Goal: Task Accomplishment & Management: Manage account settings

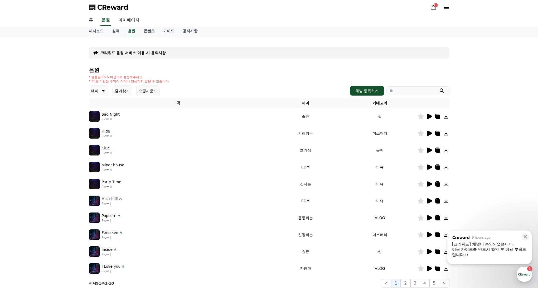
click at [104, 11] on span "CReward" at bounding box center [112, 7] width 31 height 8
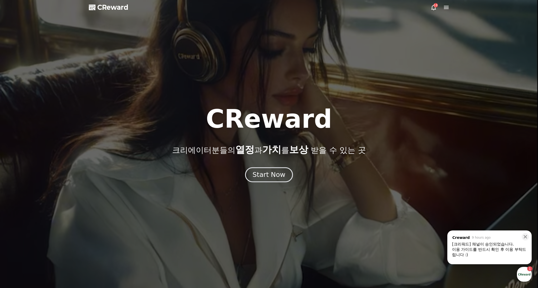
click at [273, 175] on div "Start Now" at bounding box center [269, 174] width 33 height 9
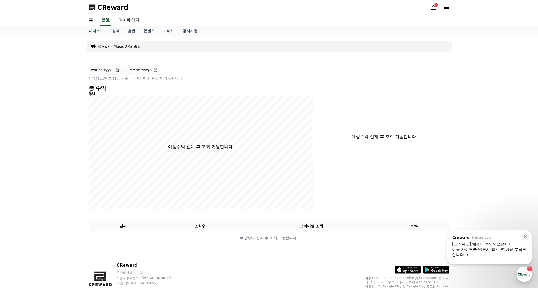
click at [498, 252] on div "이용 가이드를 반드시 확인 후 이용 부탁드립니다 :)" at bounding box center [489, 252] width 75 height 11
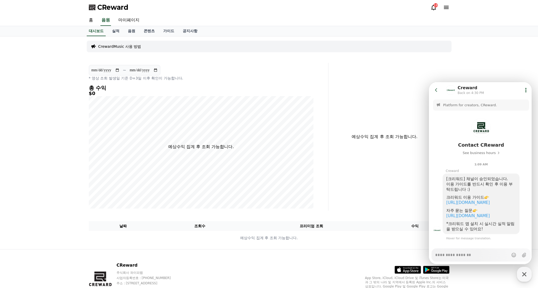
type textarea "*"
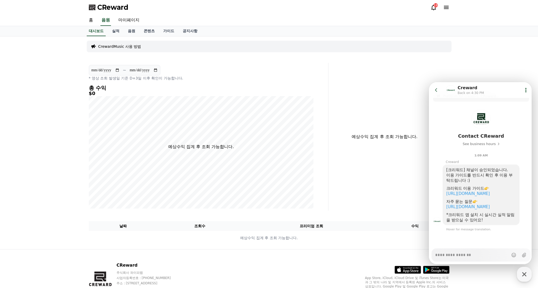
click at [436, 92] on icon at bounding box center [436, 89] width 5 height 5
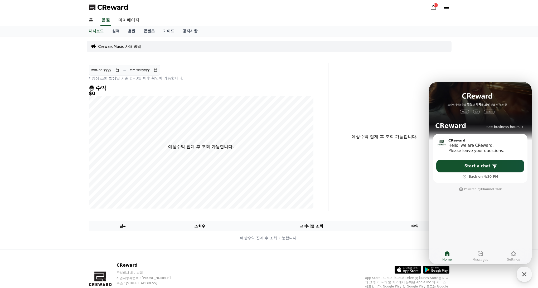
click at [373, 97] on div "예상수익 집계 후 조회 가능합니다." at bounding box center [391, 137] width 121 height 148
click at [374, 121] on div "예상수익 집계 후 조회 가능합니다." at bounding box center [391, 137] width 121 height 148
click at [402, 170] on div "예상수익 집계 후 조회 가능합니다." at bounding box center [391, 137] width 121 height 148
click at [518, 273] on div "button" at bounding box center [524, 274] width 15 height 15
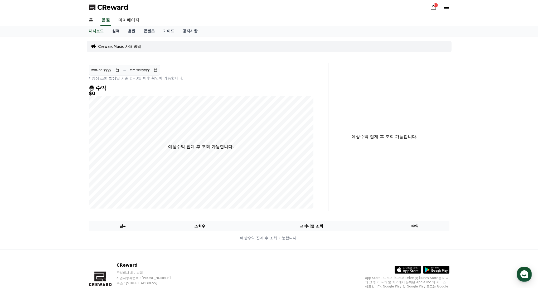
click at [116, 32] on link "실적" at bounding box center [116, 31] width 16 height 10
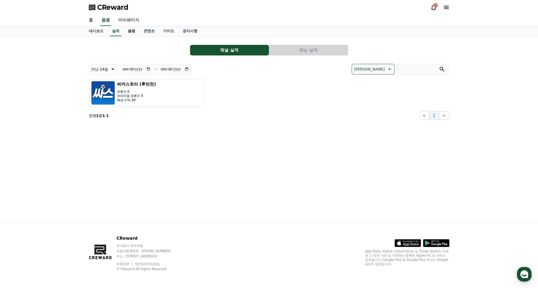
click at [125, 32] on link "음원" at bounding box center [132, 31] width 16 height 10
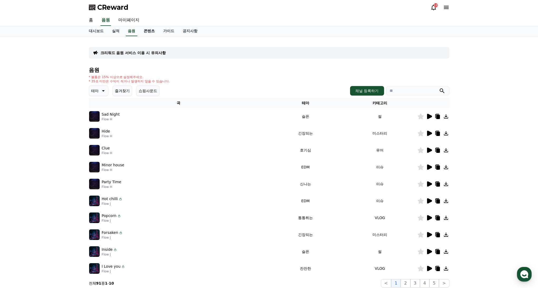
click at [145, 31] on link "콘텐츠" at bounding box center [150, 31] width 20 height 10
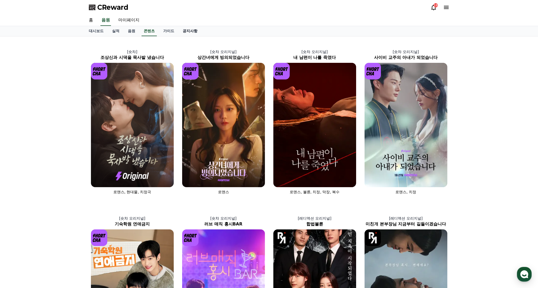
drag, startPoint x: 163, startPoint y: 31, endPoint x: 177, endPoint y: 32, distance: 14.0
click at [163, 31] on link "가이드" at bounding box center [169, 31] width 20 height 10
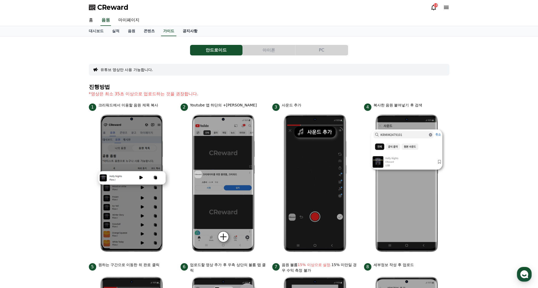
click at [184, 31] on link "공지사항" at bounding box center [190, 31] width 23 height 10
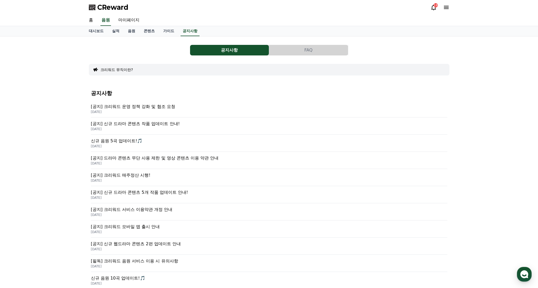
click at [153, 106] on p "[공지] 크리워드 운영 정책 강화 및 협조 요청" at bounding box center [269, 106] width 357 height 6
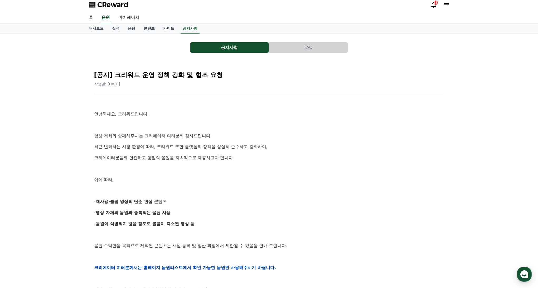
scroll to position [8, 0]
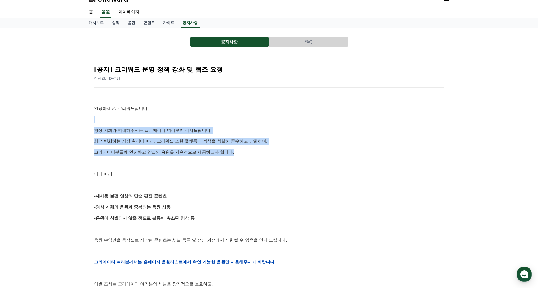
drag, startPoint x: 290, startPoint y: 147, endPoint x: 262, endPoint y: 109, distance: 48.1
click at [262, 109] on div "안녕하세요, 크리워드입니다. 항상 저희와 함께해주시는 크리에이터 여러분께 감사드립니다. 최근 변화하는 시장 환경에 따라, 크리워드 또한 플랫폼…" at bounding box center [269, 262] width 350 height 336
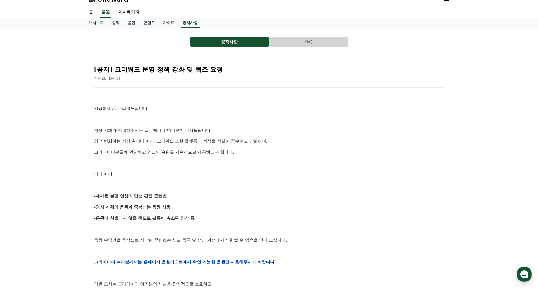
drag, startPoint x: 261, startPoint y: 109, endPoint x: 293, endPoint y: 143, distance: 47.0
click at [262, 109] on p "안녕하세요, 크리워드입니다." at bounding box center [269, 108] width 350 height 7
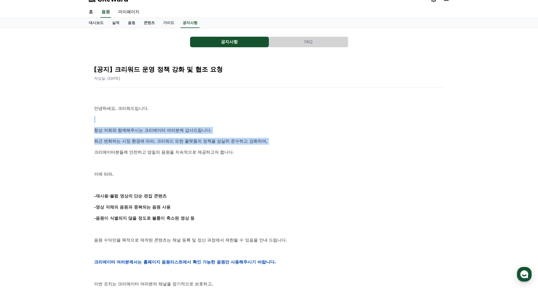
drag, startPoint x: 292, startPoint y: 144, endPoint x: 266, endPoint y: 104, distance: 47.5
click at [266, 104] on div "안녕하세요, 크리워드입니다. 항상 저희와 함께해주시는 크리에이터 여러분께 감사드립니다. 최근 변화하는 시장 환경에 따라, 크리워드 또한 플랫폼…" at bounding box center [269, 262] width 350 height 336
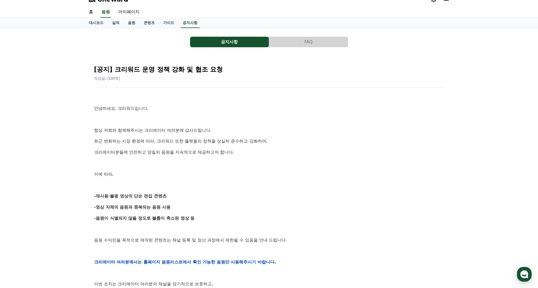
drag, startPoint x: 266, startPoint y: 105, endPoint x: 270, endPoint y: 110, distance: 6.8
click at [266, 105] on p "안녕하세요, 크리워드입니다." at bounding box center [269, 108] width 350 height 7
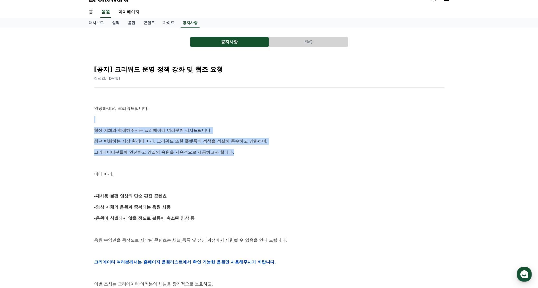
drag, startPoint x: 286, startPoint y: 152, endPoint x: 267, endPoint y: 114, distance: 42.6
click at [267, 115] on div "안녕하세요, 크리워드입니다. 항상 저희와 함께해주시는 크리에이터 여러분께 감사드립니다. 최근 변화하는 시장 환경에 따라, 크리워드 또한 플랫폼…" at bounding box center [269, 262] width 350 height 336
drag, startPoint x: 272, startPoint y: 157, endPoint x: 265, endPoint y: 124, distance: 34.0
click at [265, 124] on div "안녕하세요, 크리워드입니다. 항상 저희와 함께해주시는 크리에이터 여러분께 감사드립니다. 최근 변화하는 시장 환경에 따라, 크리워드 또한 플랫폼…" at bounding box center [269, 262] width 350 height 336
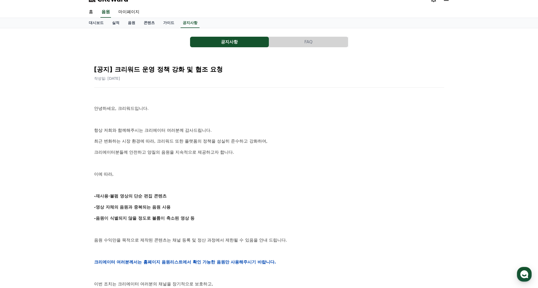
click at [266, 125] on div "안녕하세요, 크리워드입니다. 항상 저희와 함께해주시는 크리에이터 여러분께 감사드립니다. 최근 변화하는 시장 환경에 따라, 크리워드 또한 플랫폼…" at bounding box center [269, 262] width 350 height 336
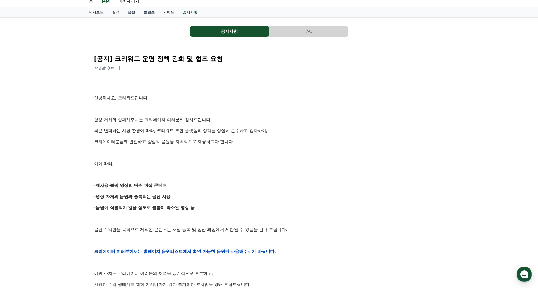
scroll to position [59, 0]
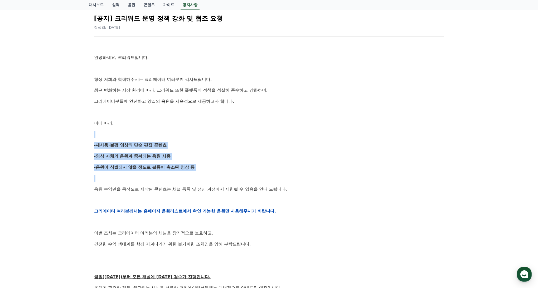
drag, startPoint x: 253, startPoint y: 174, endPoint x: 215, endPoint y: 127, distance: 60.3
click at [215, 127] on div "안녕하세요, 크리워드입니다. 항상 저희와 함께해주시는 크리에이터 여러분께 감사드립니다. 최근 변화하는 시장 환경에 따라, 크리워드 또한 플랫폼…" at bounding box center [269, 211] width 350 height 336
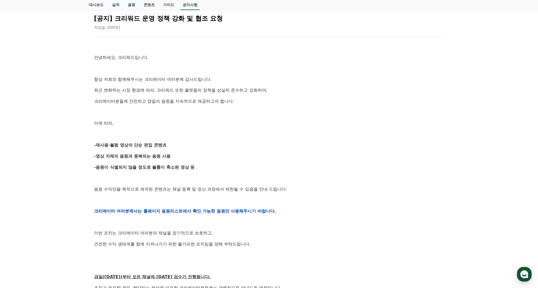
drag, startPoint x: 215, startPoint y: 127, endPoint x: 218, endPoint y: 144, distance: 16.8
click at [215, 130] on div "안녕하세요, 크리워드입니다. 항상 저희와 함께해주시는 크리에이터 여러분께 감사드립니다. 최근 변화하는 시장 환경에 따라, 크리워드 또한 플랫폼…" at bounding box center [269, 211] width 350 height 336
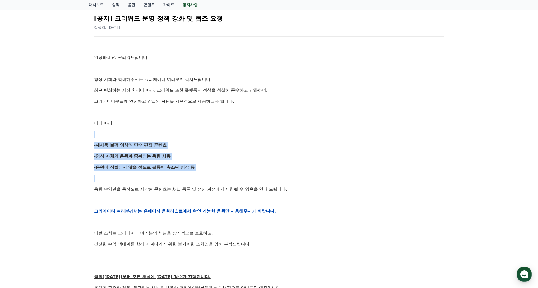
drag, startPoint x: 228, startPoint y: 173, endPoint x: 197, endPoint y: 130, distance: 52.5
click at [197, 130] on div "안녕하세요, 크리워드입니다. 항상 저희와 함께해주시는 크리에이터 여러분께 감사드립니다. 최근 변화하는 시장 환경에 따라, 크리워드 또한 플랫폼…" at bounding box center [269, 211] width 350 height 336
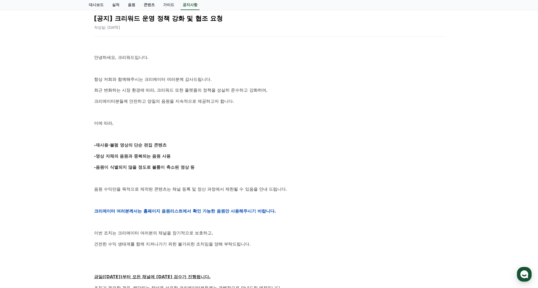
drag, startPoint x: 210, startPoint y: 148, endPoint x: 224, endPoint y: 175, distance: 30.3
click at [211, 149] on div "안녕하세요, 크리워드입니다. 항상 저희와 함께해주시는 크리에이터 여러분께 감사드립니다. 최근 변화하는 시장 환경에 따라, 크리워드 또한 플랫폼…" at bounding box center [269, 211] width 350 height 336
drag, startPoint x: 224, startPoint y: 175, endPoint x: 175, endPoint y: 142, distance: 59.5
click at [175, 142] on div "안녕하세요, 크리워드입니다. 항상 저희와 함께해주시는 크리에이터 여러분께 감사드립니다. 최근 변화하는 시장 환경에 따라, 크리워드 또한 플랫폼…" at bounding box center [269, 211] width 350 height 336
drag, startPoint x: 176, startPoint y: 143, endPoint x: 194, endPoint y: 161, distance: 25.2
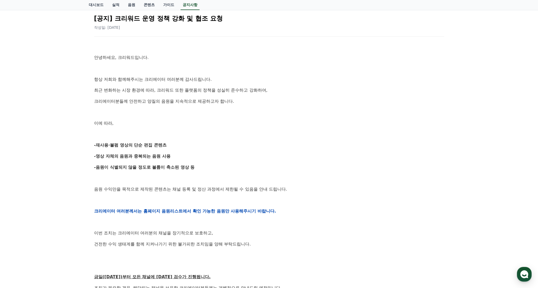
click at [177, 144] on p "-재사용·불펌 영상의 단순 편집 콘텐츠" at bounding box center [269, 145] width 350 height 7
drag, startPoint x: 198, startPoint y: 164, endPoint x: 164, endPoint y: 136, distance: 44.0
click at [164, 136] on div "안녕하세요, 크리워드입니다. 항상 저희와 함께해주시는 크리에이터 여러분께 감사드립니다. 최근 변화하는 시장 환경에 따라, 크리워드 또한 플랫폼…" at bounding box center [269, 211] width 350 height 336
click at [164, 136] on p at bounding box center [269, 134] width 350 height 7
drag, startPoint x: 198, startPoint y: 169, endPoint x: 154, endPoint y: 134, distance: 55.8
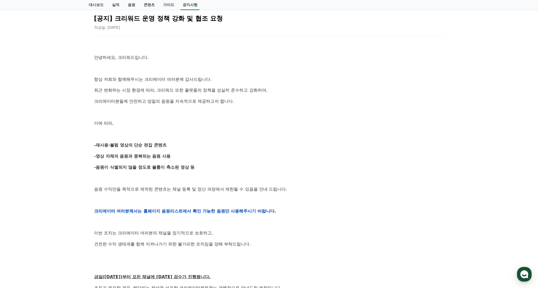
click at [154, 134] on div "안녕하세요, 크리워드입니다. 항상 저희와 함께해주시는 크리에이터 여러분께 감사드립니다. 최근 변화하는 시장 환경에 따라, 크리워드 또한 플랫폼…" at bounding box center [269, 211] width 350 height 336
drag, startPoint x: 158, startPoint y: 136, endPoint x: 190, endPoint y: 166, distance: 43.8
click at [159, 138] on div "안녕하세요, 크리워드입니다. 항상 저희와 함께해주시는 크리에이터 여러분께 감사드립니다. 최근 변화하는 시장 환경에 따라, 크리워드 또한 플랫폼…" at bounding box center [269, 211] width 350 height 336
drag, startPoint x: 190, startPoint y: 166, endPoint x: 158, endPoint y: 139, distance: 42.1
click at [158, 140] on div "안녕하세요, 크리워드입니다. 항상 저희와 함께해주시는 크리에이터 여러분께 감사드립니다. 최근 변화하는 시장 환경에 따라, 크리워드 또한 플랫폼…" at bounding box center [269, 211] width 350 height 336
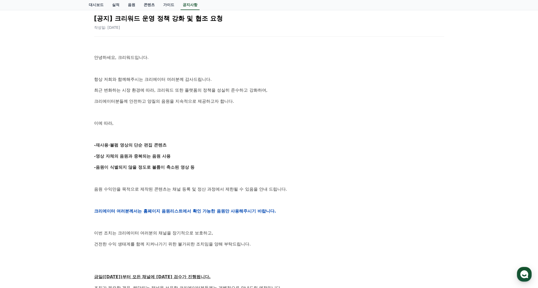
drag, startPoint x: 162, startPoint y: 140, endPoint x: 183, endPoint y: 159, distance: 28.2
click at [162, 140] on div "안녕하세요, 크리워드입니다. 항상 저희와 함께해주시는 크리에이터 여러분께 감사드립니다. 최근 변화하는 시장 환경에 따라, 크리워드 또한 플랫폼…" at bounding box center [269, 211] width 350 height 336
drag, startPoint x: 194, startPoint y: 168, endPoint x: 155, endPoint y: 138, distance: 49.0
click at [155, 138] on div "안녕하세요, 크리워드입니다. 항상 저희와 함께해주시는 크리에이터 여러분께 감사드립니다. 최근 변화하는 시장 환경에 따라, 크리워드 또한 플랫폼…" at bounding box center [269, 211] width 350 height 336
click at [156, 139] on div "안녕하세요, 크리워드입니다. 항상 저희와 함께해주시는 크리에이터 여러분께 감사드립니다. 최근 변화하는 시장 환경에 따라, 크리워드 또한 플랫폼…" at bounding box center [269, 211] width 350 height 336
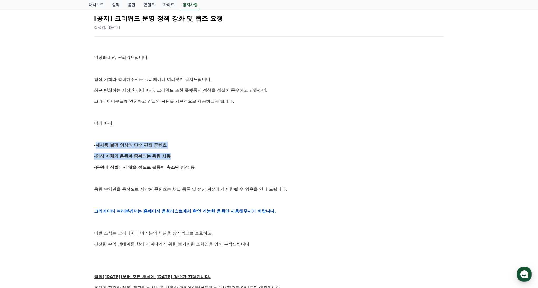
drag, startPoint x: 192, startPoint y: 162, endPoint x: 162, endPoint y: 139, distance: 37.7
click at [162, 139] on div "안녕하세요, 크리워드입니다. 항상 저희와 함께해주시는 크리에이터 여러분께 감사드립니다. 최근 변화하는 시장 환경에 따라, 크리워드 또한 플랫폼…" at bounding box center [269, 211] width 350 height 336
drag, startPoint x: 162, startPoint y: 139, endPoint x: 194, endPoint y: 172, distance: 46.2
click at [162, 139] on div "안녕하세요, 크리워드입니다. 항상 저희와 함께해주시는 크리에이터 여러분께 감사드립니다. 최근 변화하는 시장 환경에 따라, 크리워드 또한 플랫폼…" at bounding box center [269, 211] width 350 height 336
drag, startPoint x: 194, startPoint y: 172, endPoint x: 156, endPoint y: 136, distance: 52.8
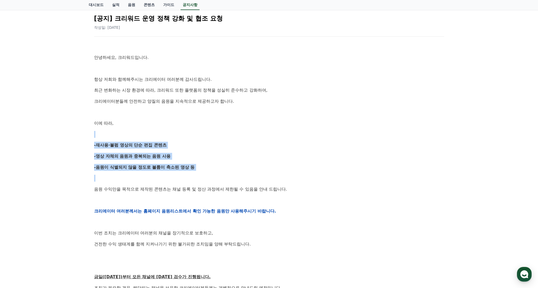
click at [156, 137] on div "안녕하세요, 크리워드입니다. 항상 저희와 함께해주시는 크리에이터 여러분께 감사드립니다. 최근 변화하는 시장 환경에 따라, 크리워드 또한 플랫폼…" at bounding box center [269, 211] width 350 height 336
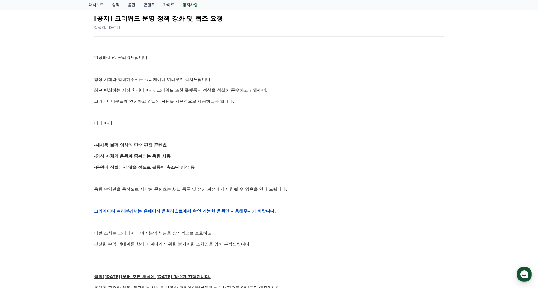
click at [156, 136] on p at bounding box center [269, 134] width 350 height 7
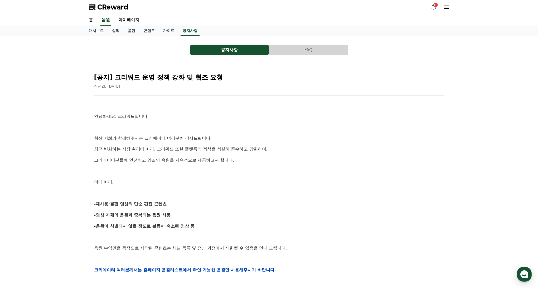
scroll to position [0, 0]
click at [167, 32] on link "가이드" at bounding box center [169, 31] width 20 height 10
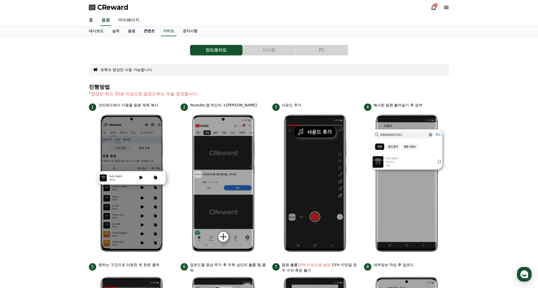
click at [141, 31] on link "콘텐츠" at bounding box center [150, 31] width 20 height 10
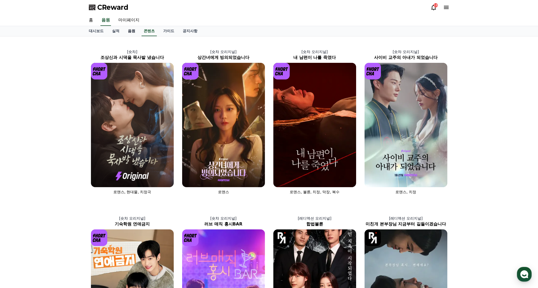
click at [126, 31] on link "음원" at bounding box center [132, 31] width 16 height 10
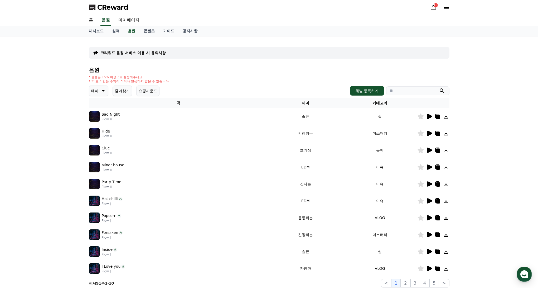
click at [103, 90] on icon at bounding box center [103, 91] width 6 height 6
click at [217, 80] on div "* 볼륨은 15% 이상으로 설정해주세요. * 35초 미만은 수익이 적거나 발생하지 않을 수 있습니다." at bounding box center [269, 79] width 361 height 8
click at [316, 83] on div "* 볼륨은 15% 이상으로 설정해주세요. * 35초 미만은 수익이 적거나 발생하지 않을 수 있습니다." at bounding box center [269, 79] width 361 height 8
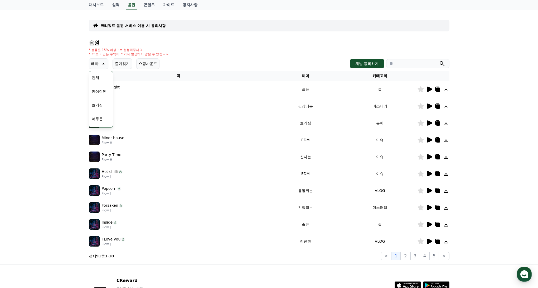
scroll to position [69, 0]
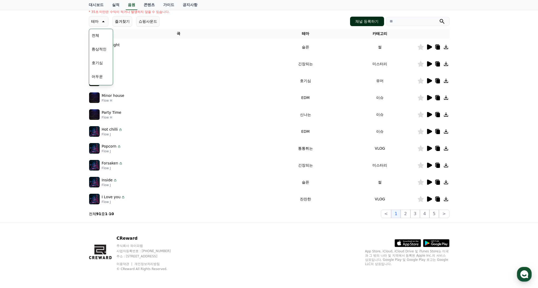
click at [366, 25] on button "채널 등록하기" at bounding box center [367, 21] width 34 height 9
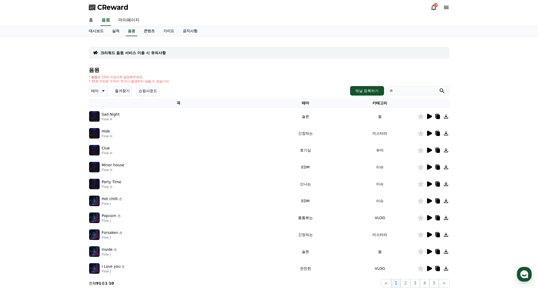
scroll to position [69, 0]
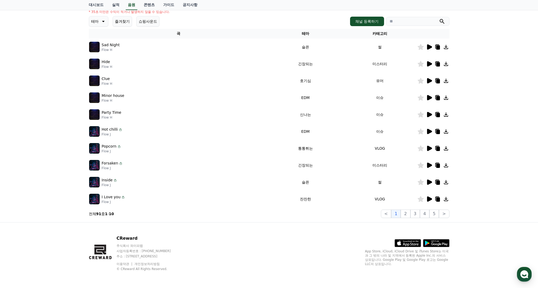
click at [426, 129] on icon at bounding box center [429, 131] width 6 height 6
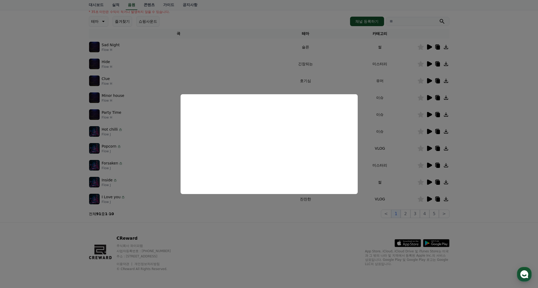
click at [336, 224] on button "close modal" at bounding box center [269, 144] width 538 height 288
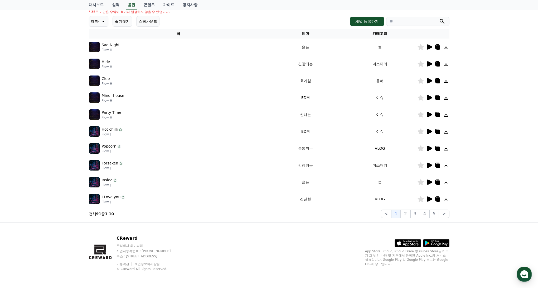
click at [430, 147] on icon at bounding box center [429, 148] width 5 height 5
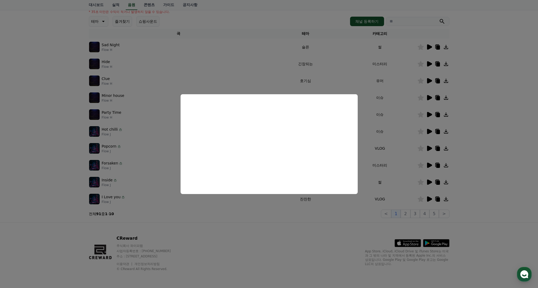
click at [337, 200] on button "close modal" at bounding box center [269, 144] width 538 height 288
click at [333, 207] on td "잔잔한" at bounding box center [305, 198] width 75 height 17
